Goal: Task Accomplishment & Management: Complete application form

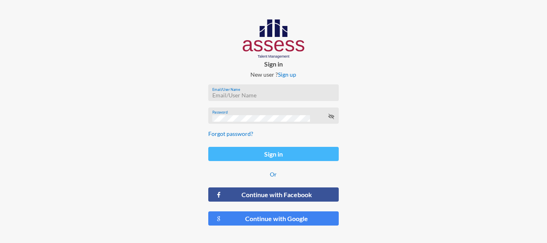
type input "ahmed.mostafaezzat@ibnsina-pharma.com"
click at [223, 148] on button "Sign in" at bounding box center [273, 154] width 131 height 14
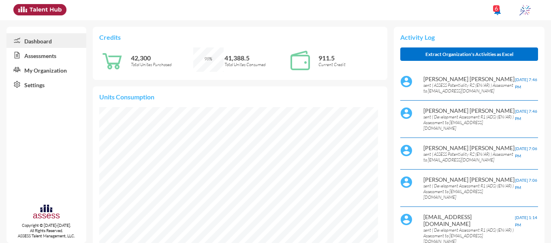
scroll to position [63, 127]
click at [51, 54] on link "Assessments" at bounding box center [46, 55] width 80 height 15
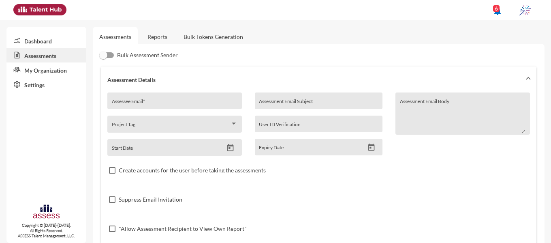
click at [157, 33] on link "Reports" at bounding box center [157, 37] width 33 height 20
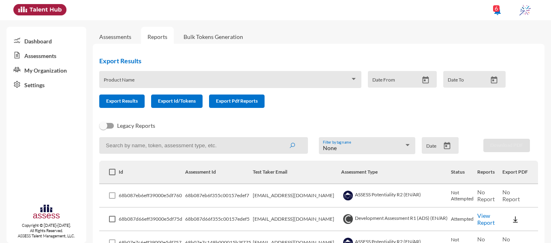
click at [178, 150] on input at bounding box center [203, 145] width 208 height 17
paste input "m.abdallah.job@gmail.com"
click at [279, 138] on button "submit" at bounding box center [292, 145] width 26 height 15
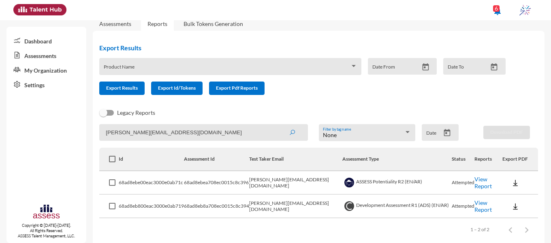
scroll to position [24, 0]
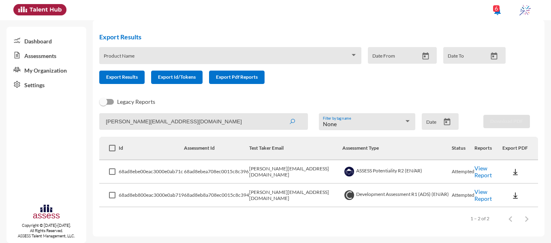
click at [475, 171] on link "View Report" at bounding box center [483, 172] width 17 height 14
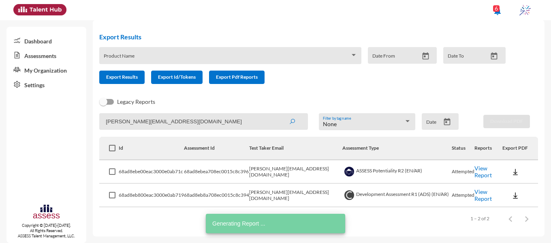
click at [476, 194] on link "View Report" at bounding box center [483, 195] width 17 height 14
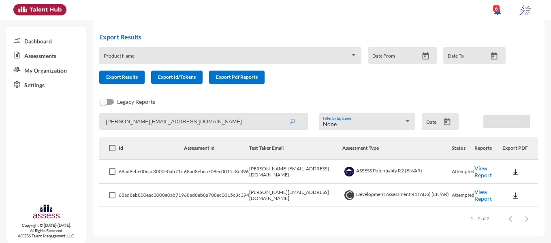
click at [166, 121] on input "m.abdallah.job@gmail.com" at bounding box center [203, 121] width 208 height 17
paste input "solyman811@gmail.com"
type input "solyman811@gmail.com"
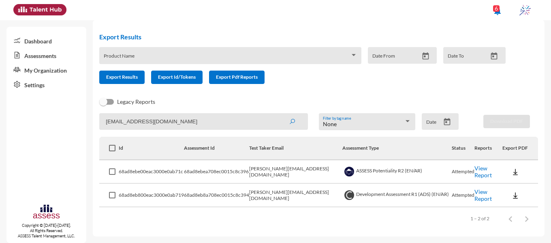
click at [279, 114] on button "submit" at bounding box center [292, 121] width 26 height 15
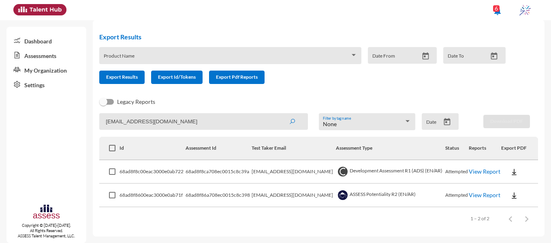
click at [475, 173] on link "View Report" at bounding box center [485, 171] width 32 height 7
click at [469, 196] on link "View Report" at bounding box center [485, 194] width 32 height 7
click at [473, 195] on link "View Report" at bounding box center [485, 194] width 32 height 7
drag, startPoint x: 324, startPoint y: 148, endPoint x: 351, endPoint y: 148, distance: 26.4
click at [351, 148] on th "Assessment Type" at bounding box center [391, 149] width 110 height 24
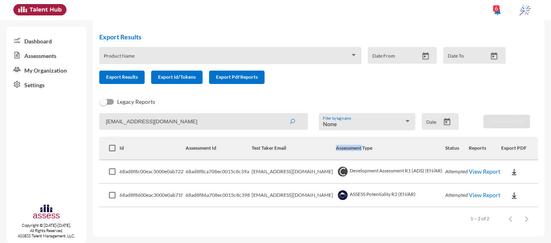
copy th "Assessment"
click at [228, 122] on input "solyman811@gmail.com" at bounding box center [203, 121] width 208 height 17
click at [37, 53] on link "Assessments" at bounding box center [46, 55] width 80 height 15
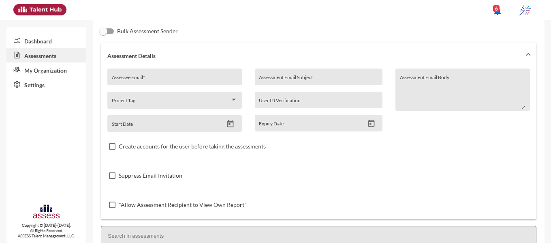
click at [161, 74] on div "Assessee Email *" at bounding box center [175, 79] width 126 height 12
paste input "midoelfaid@gmail.com"
type input "midoelfaid@gmail.com"
click at [293, 74] on div "Assessment Email Subject" at bounding box center [319, 79] width 120 height 12
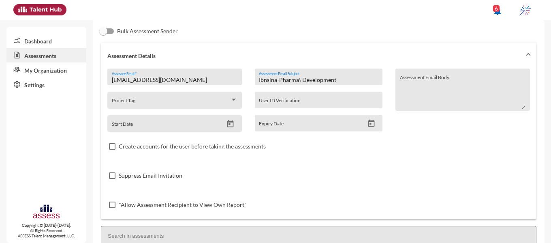
type input "Ibnsina-Pharma\ Development"
click at [235, 127] on mat-datepicker-toggle at bounding box center [230, 125] width 14 height 7
click at [232, 125] on icon "Open calendar" at bounding box center [230, 124] width 9 height 9
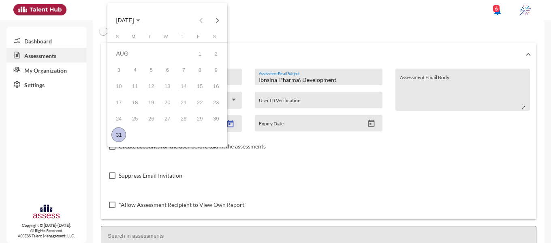
click at [120, 133] on div "31" at bounding box center [119, 134] width 15 height 15
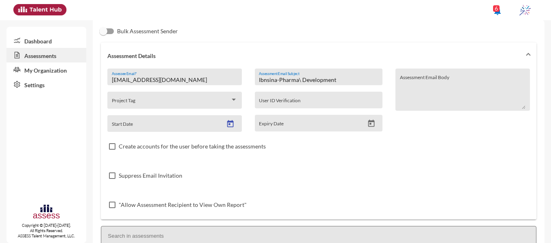
type input "8/31/2025"
click at [367, 123] on icon "Open calendar" at bounding box center [371, 123] width 9 height 9
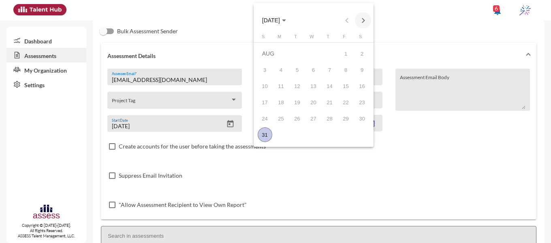
click at [363, 21] on button "Next month" at bounding box center [363, 20] width 16 height 16
click at [330, 68] on div "4" at bounding box center [330, 69] width 15 height 15
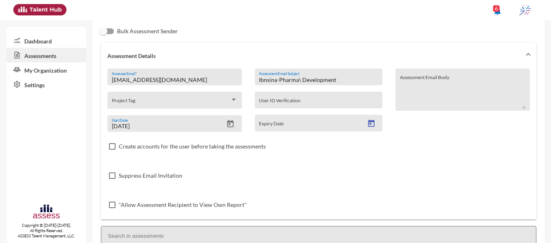
type input "9/4/2025"
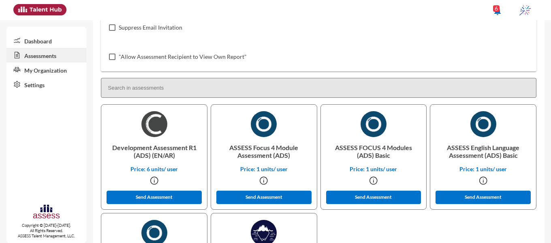
scroll to position [186, 0]
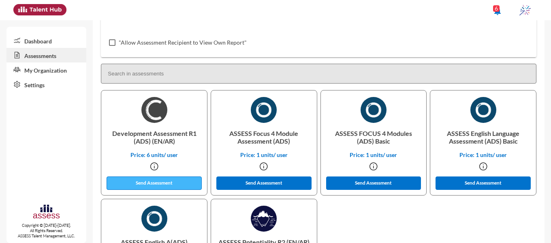
click at [151, 182] on button "Send Assessment" at bounding box center [154, 182] width 95 height 13
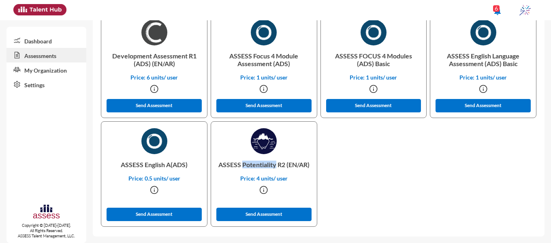
drag, startPoint x: 253, startPoint y: 163, endPoint x: 286, endPoint y: 163, distance: 33.7
click at [286, 163] on p "ASSESS Potentiality R2 (EN/AR)" at bounding box center [264, 164] width 93 height 21
copy p "Potentiality"
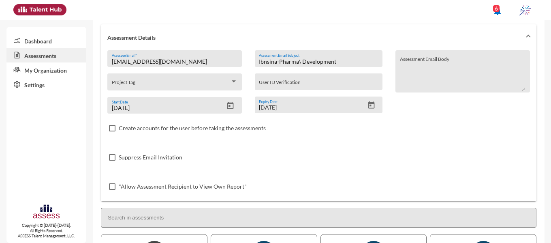
scroll to position [20, 0]
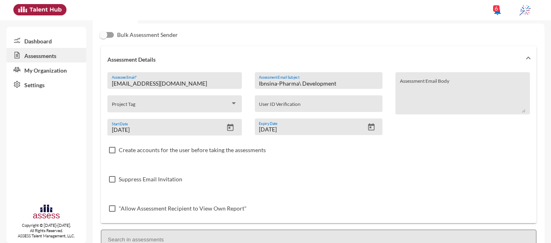
drag, startPoint x: 336, startPoint y: 83, endPoint x: 300, endPoint y: 78, distance: 36.0
click at [300, 78] on div "Ibnsina-Pharma\ Development Assessment Email Subject" at bounding box center [319, 83] width 120 height 12
paste input "Potentiality"
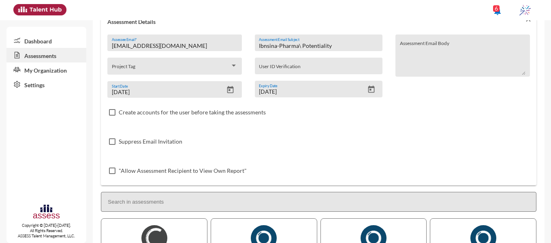
scroll to position [264, 0]
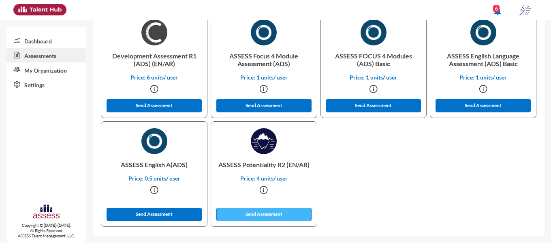
type input "Ibnsina-Pharma\ Potentiality"
click at [279, 213] on button "Send Assessment" at bounding box center [264, 214] width 95 height 13
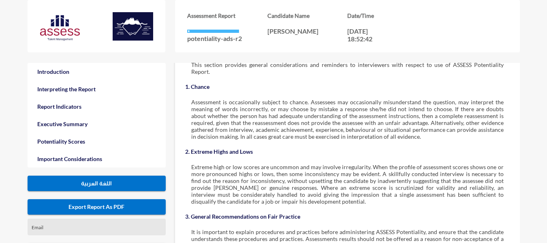
scroll to position [1744, 0]
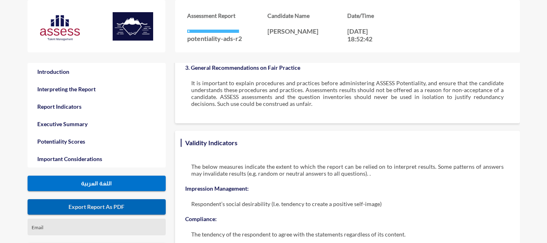
click at [107, 204] on span "Export Report As PDF" at bounding box center [97, 206] width 56 height 7
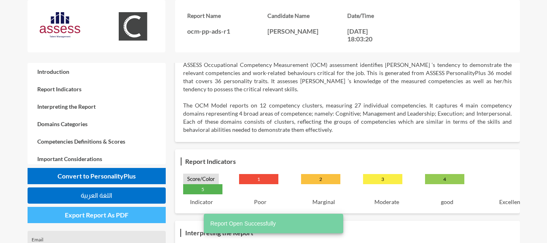
scroll to position [41, 0]
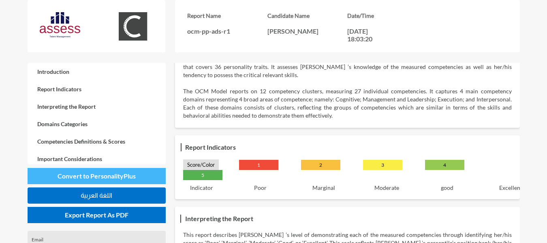
click at [120, 175] on span "Convert to PersonalityPlus" at bounding box center [97, 176] width 78 height 8
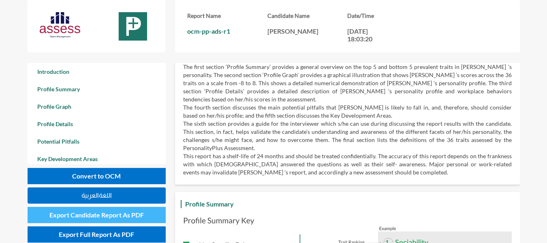
click at [96, 214] on span "Export Candidate Report As PDF" at bounding box center [96, 215] width 94 height 8
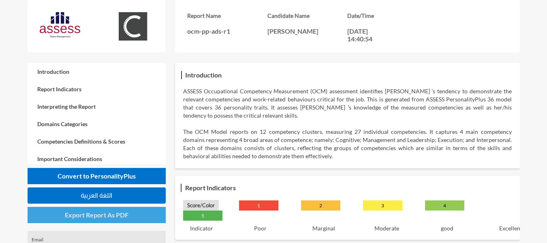
click at [124, 219] on button "Export Report As PDF" at bounding box center [97, 215] width 139 height 16
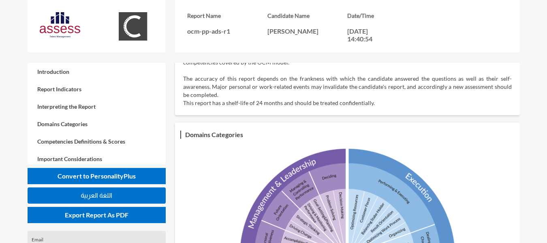
scroll to position [365, 0]
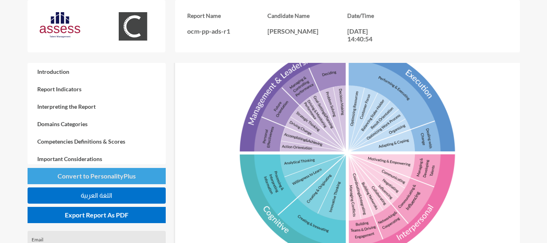
click at [98, 178] on span "Convert to PersonalityPlus" at bounding box center [97, 176] width 78 height 8
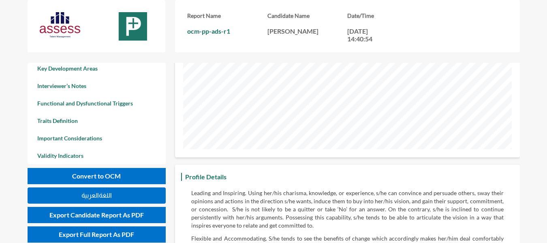
scroll to position [973, 0]
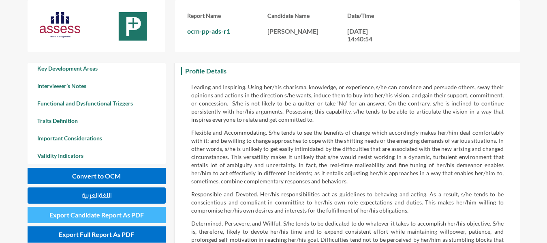
click at [103, 219] on button "Export Candidate Report As PDF" at bounding box center [97, 215] width 139 height 16
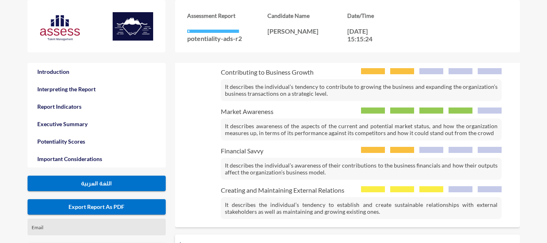
scroll to position [1500, 0]
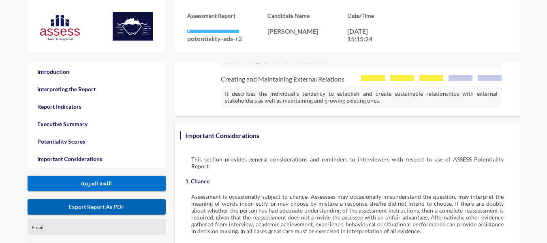
click at [113, 204] on span "Export Report As PDF" at bounding box center [97, 206] width 56 height 7
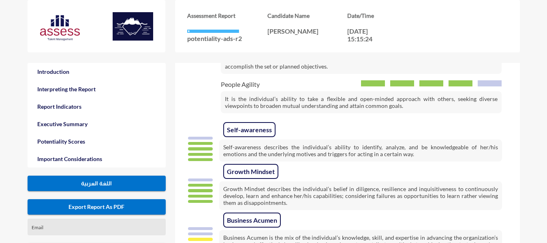
scroll to position [1095, 0]
